Goal: Task Accomplishment & Management: Manage account settings

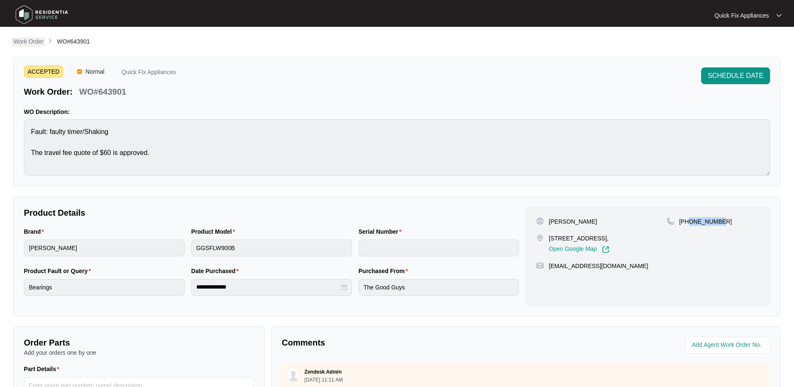
click at [34, 39] on p "Work Order" at bounding box center [28, 41] width 30 height 8
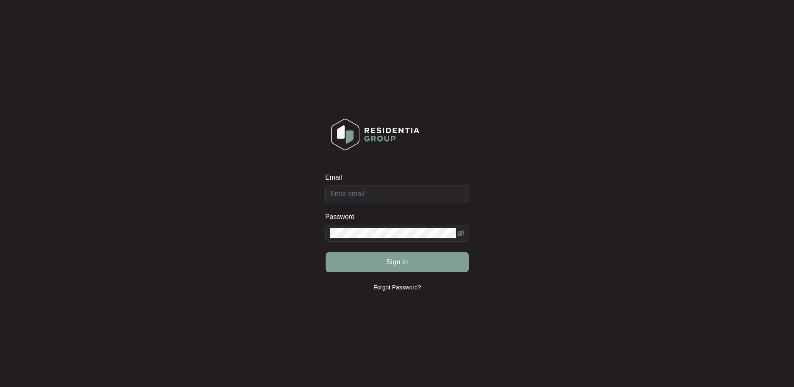
type input "[EMAIL_ADDRESS][DOMAIN_NAME]"
click at [388, 265] on span "Sign in" at bounding box center [397, 262] width 22 height 10
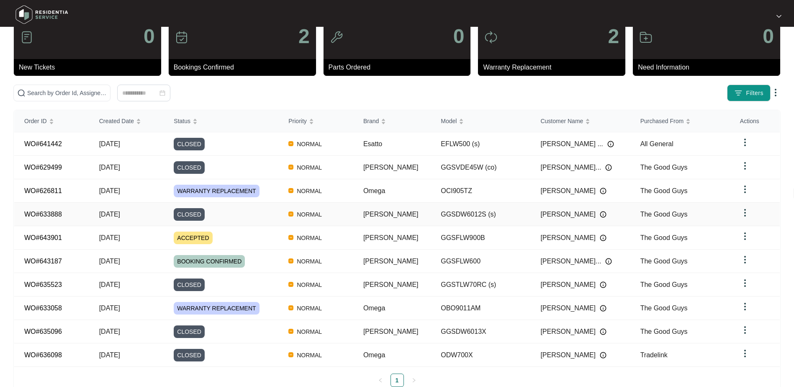
scroll to position [42, 0]
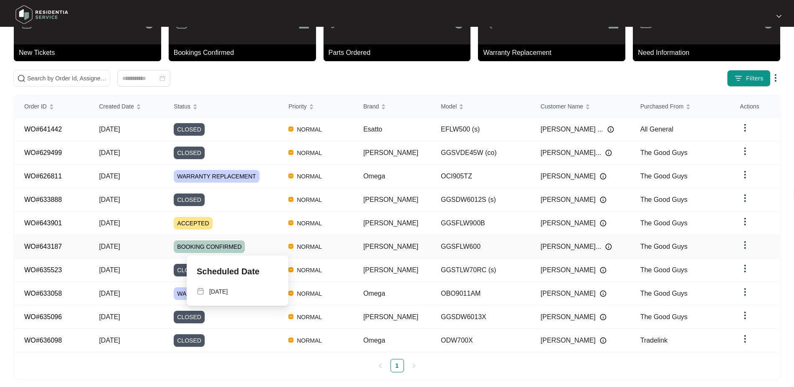
click at [265, 242] on div "BOOKING CONFIRMED" at bounding box center [226, 246] width 105 height 13
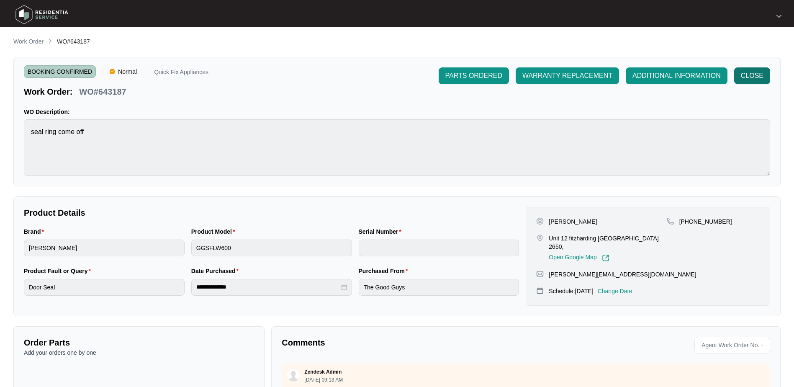
click at [750, 78] on span "CLOSE" at bounding box center [752, 76] width 23 height 10
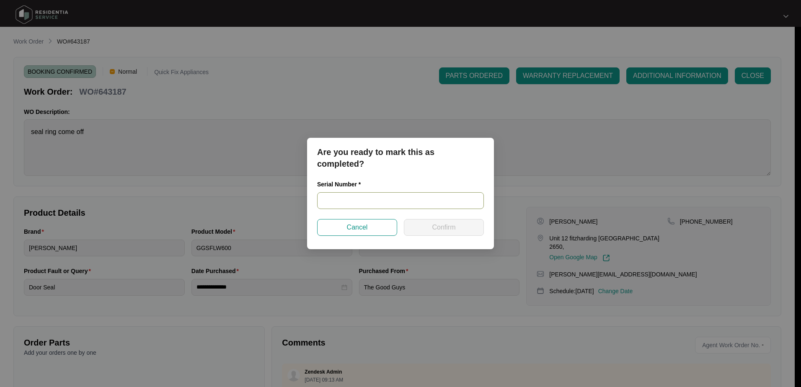
click at [345, 198] on input "text" at bounding box center [400, 200] width 167 height 17
click at [374, 200] on input "text" at bounding box center [400, 200] width 167 height 17
type input "540L139300139245500174"
click at [425, 228] on button "Confirm" at bounding box center [444, 227] width 80 height 17
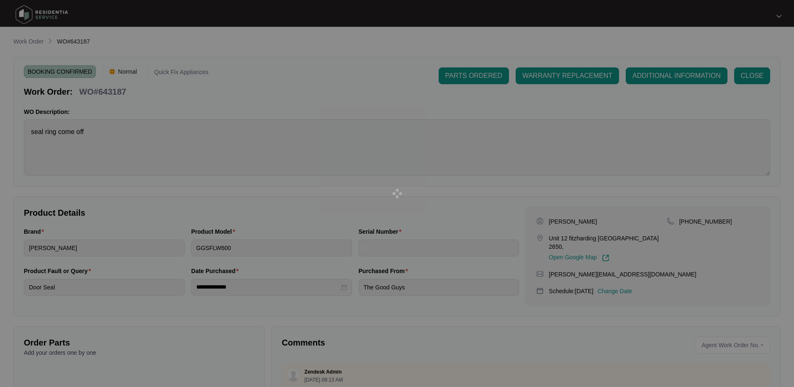
type input "540L139300139245500174"
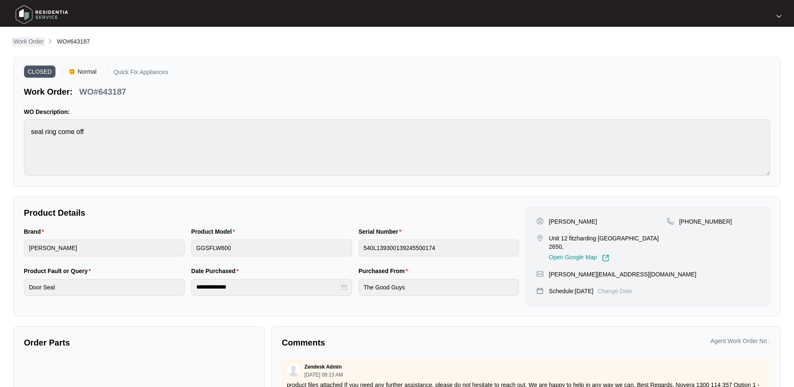
click at [36, 44] on p "Work Order" at bounding box center [28, 41] width 30 height 8
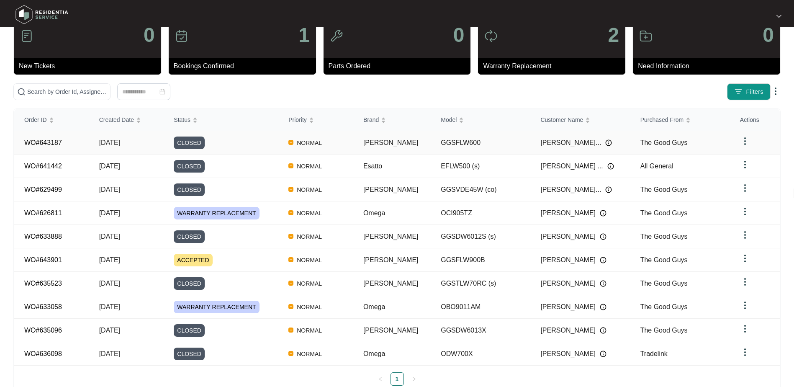
scroll to position [42, 0]
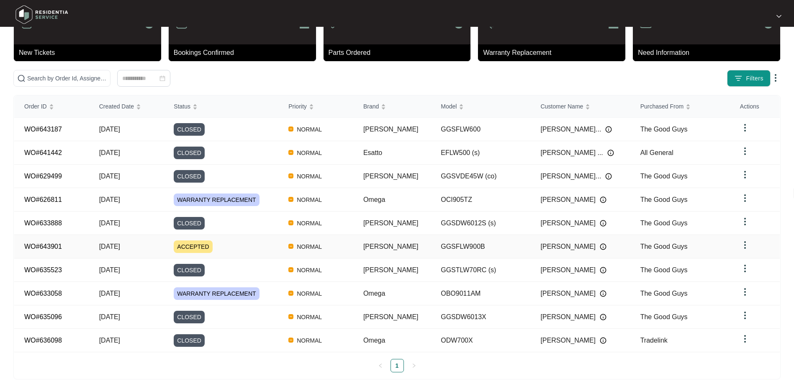
click at [239, 246] on div "ACCEPTED" at bounding box center [226, 246] width 105 height 13
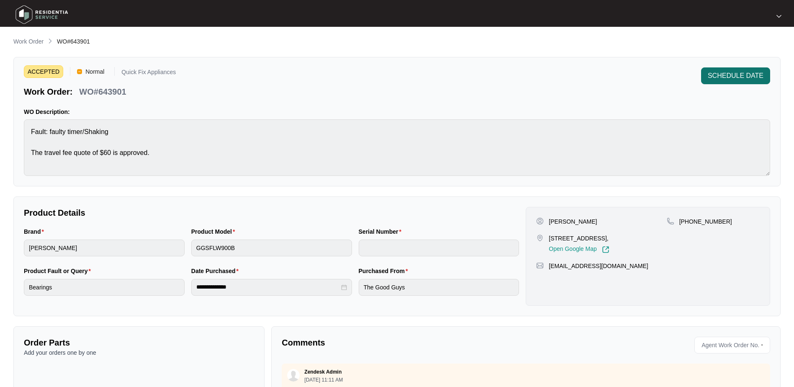
click at [724, 78] on span "SCHEDULE DATE" at bounding box center [736, 76] width 56 height 10
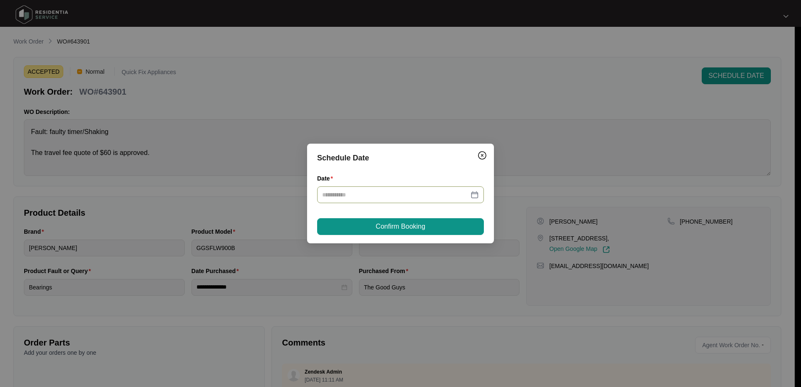
click at [474, 198] on div at bounding box center [400, 194] width 157 height 9
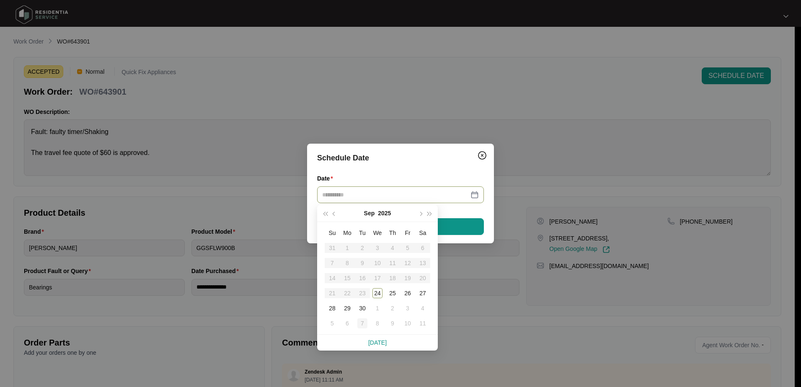
click at [365, 324] on div "7" at bounding box center [362, 323] width 10 height 10
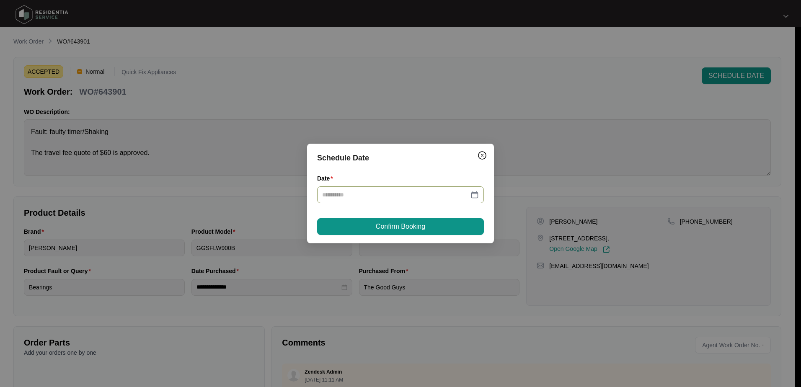
type input "**********"
click at [417, 226] on span "Confirm Booking" at bounding box center [400, 227] width 49 height 10
